Goal: Information Seeking & Learning: Learn about a topic

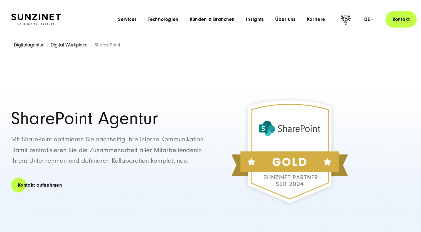
click at [310, 209] on button "Alle ablehnen" at bounding box center [312, 209] width 43 height 13
click at [213, 19] on span "Kunden & Branchen" at bounding box center [212, 20] width 45 height 6
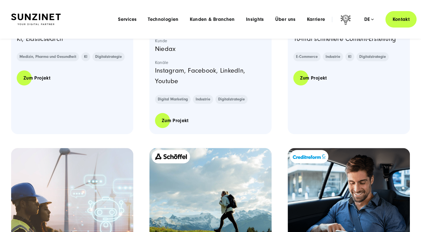
scroll to position [585, 0]
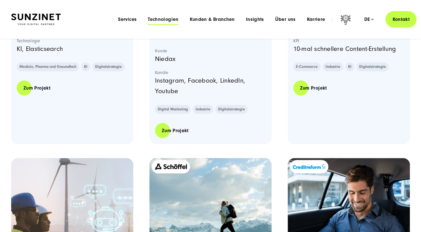
click at [169, 19] on span "Technologien" at bounding box center [163, 20] width 31 height 6
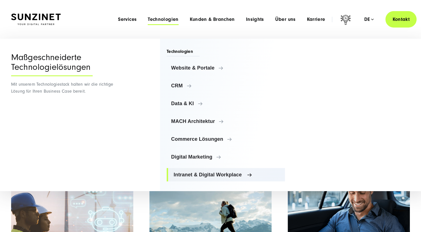
click at [196, 175] on span "Intranet & Digital Workplace" at bounding box center [227, 175] width 107 height 6
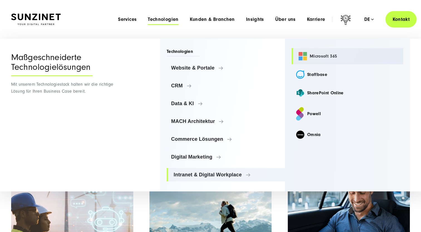
click at [326, 54] on link "Microsoft 365" at bounding box center [348, 56] width 112 height 16
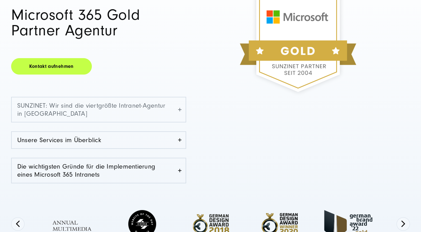
scroll to position [139, 0]
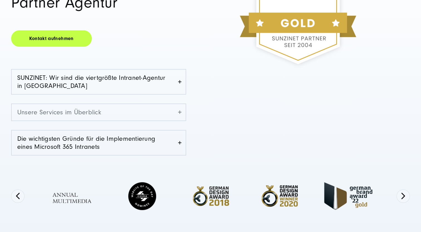
click at [179, 111] on link "Unsere Services im Überblick" at bounding box center [99, 112] width 174 height 16
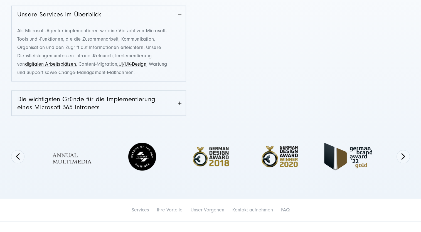
scroll to position [251, 0]
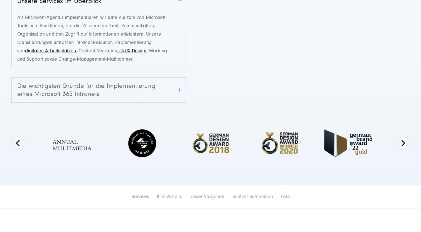
click at [175, 84] on link "Die wichtigsten Gründe für die Implementierung eines Microsoft 365 Intranets" at bounding box center [99, 90] width 174 height 25
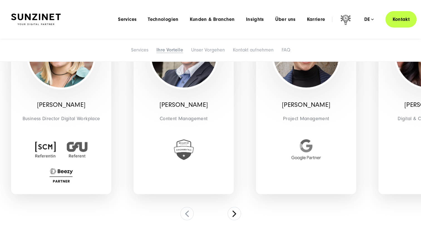
scroll to position [1281, 0]
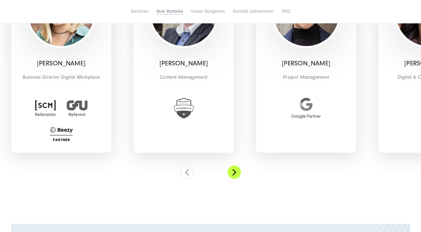
click at [235, 175] on button at bounding box center [234, 172] width 13 height 13
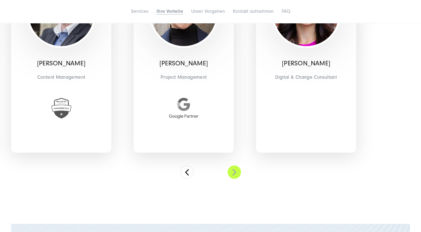
click at [231, 171] on button at bounding box center [234, 172] width 13 height 13
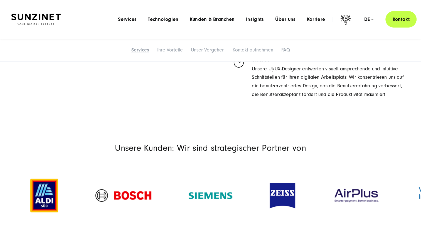
scroll to position [585, 0]
click at [318, 21] on span "Karriere" at bounding box center [316, 20] width 18 height 6
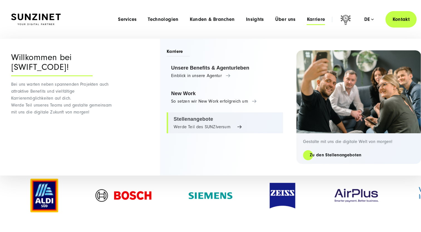
click at [177, 121] on link "Stellenangebote Werde Teil des SUNZIversum" at bounding box center [225, 123] width 116 height 21
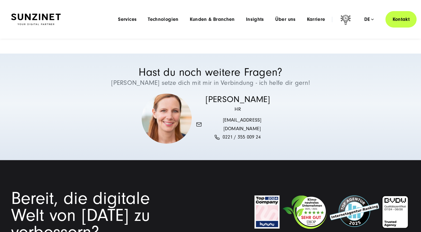
scroll to position [1086, 0]
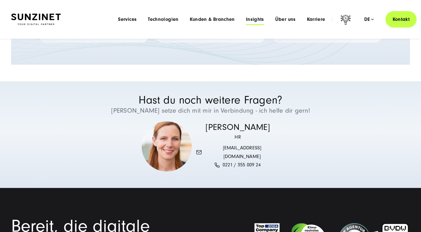
click at [257, 20] on span "Insights" at bounding box center [255, 20] width 18 height 6
click at [209, 21] on span "Kunden & Branchen" at bounding box center [212, 20] width 45 height 6
